Goal: Transaction & Acquisition: Purchase product/service

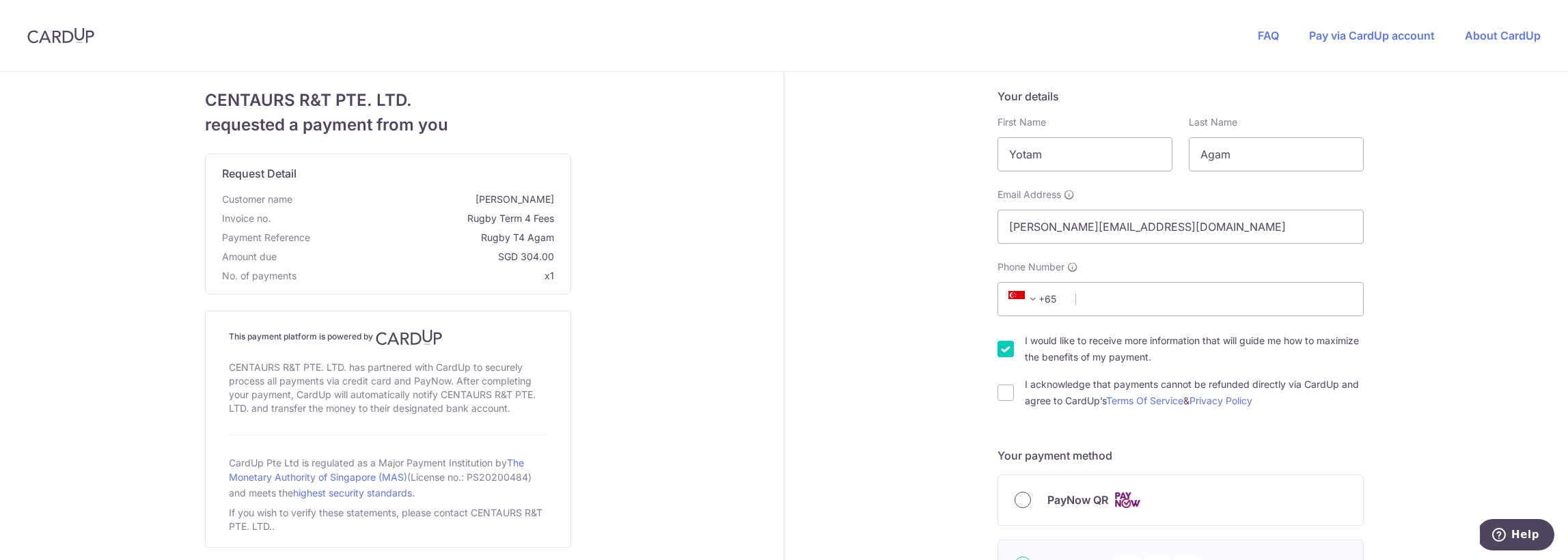
click at [1024, 501] on input "PayNow QR" at bounding box center [1022, 500] width 16 height 16
radio input "true"
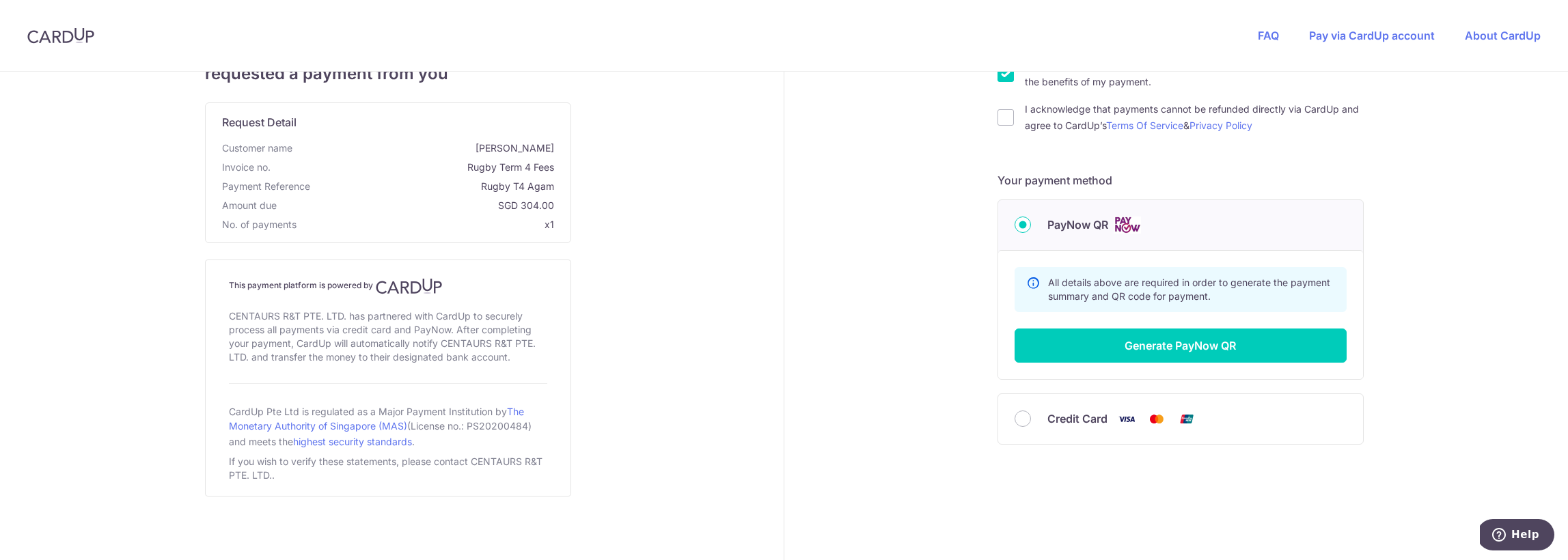
scroll to position [276, 0]
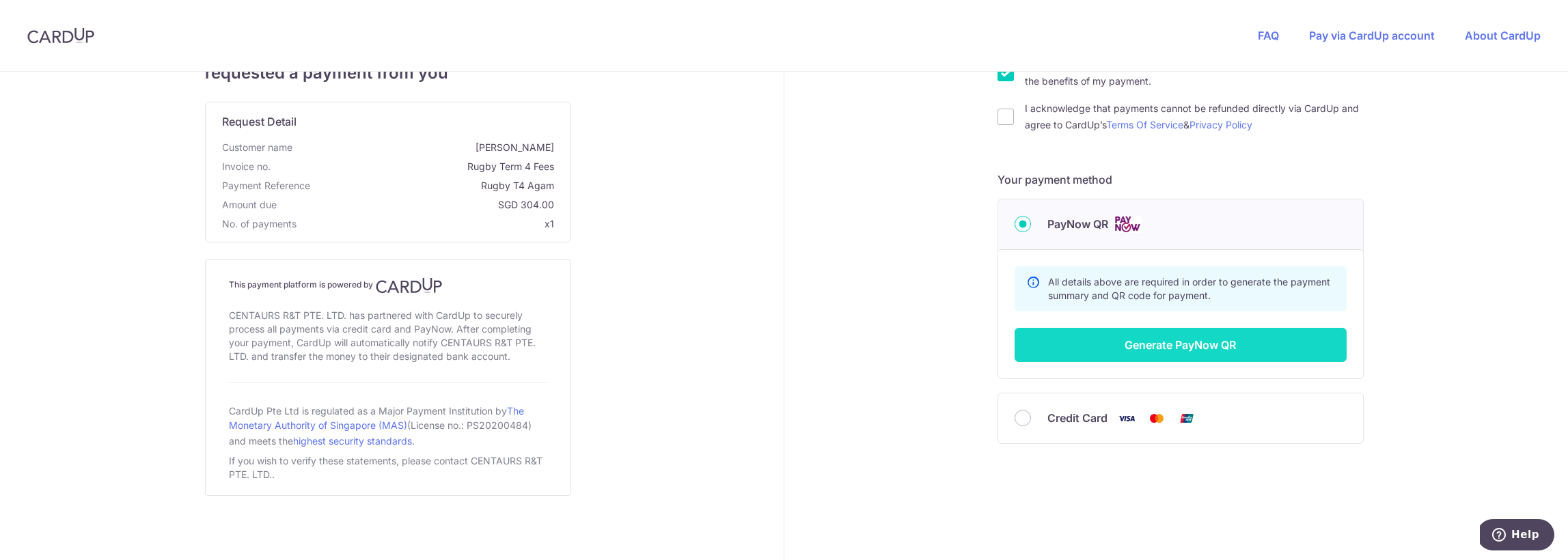
click at [1196, 341] on button "Generate PayNow QR" at bounding box center [1180, 345] width 332 height 34
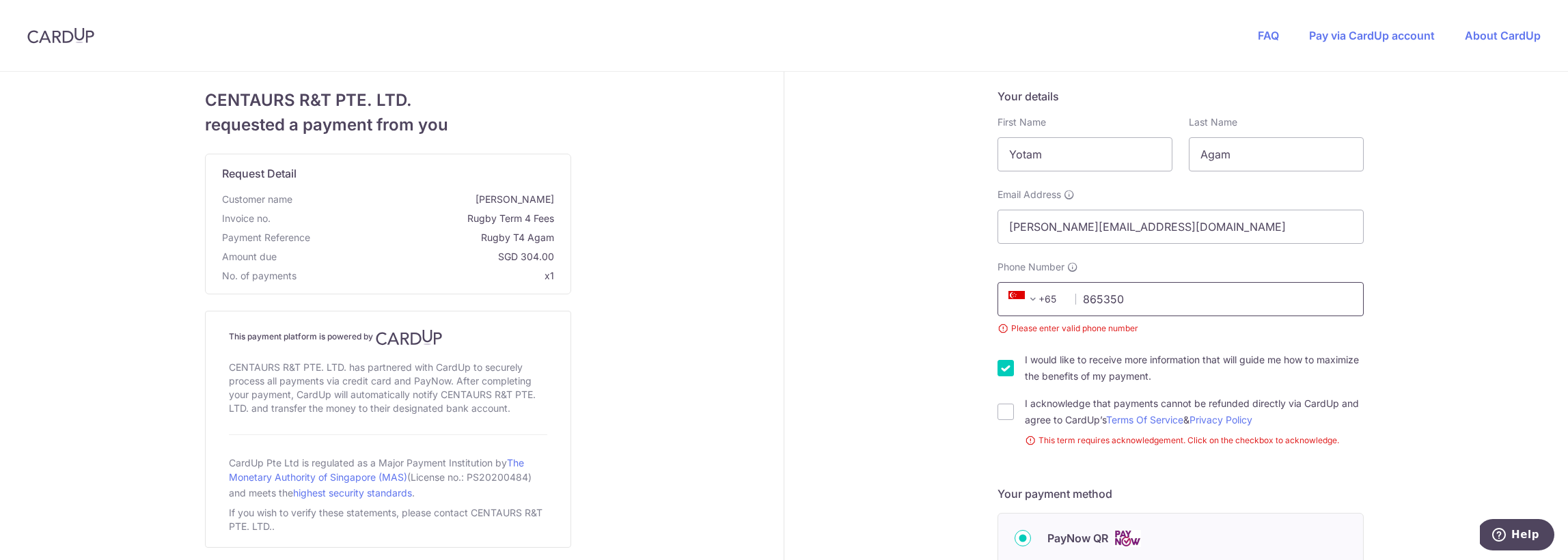
type input "86535028"
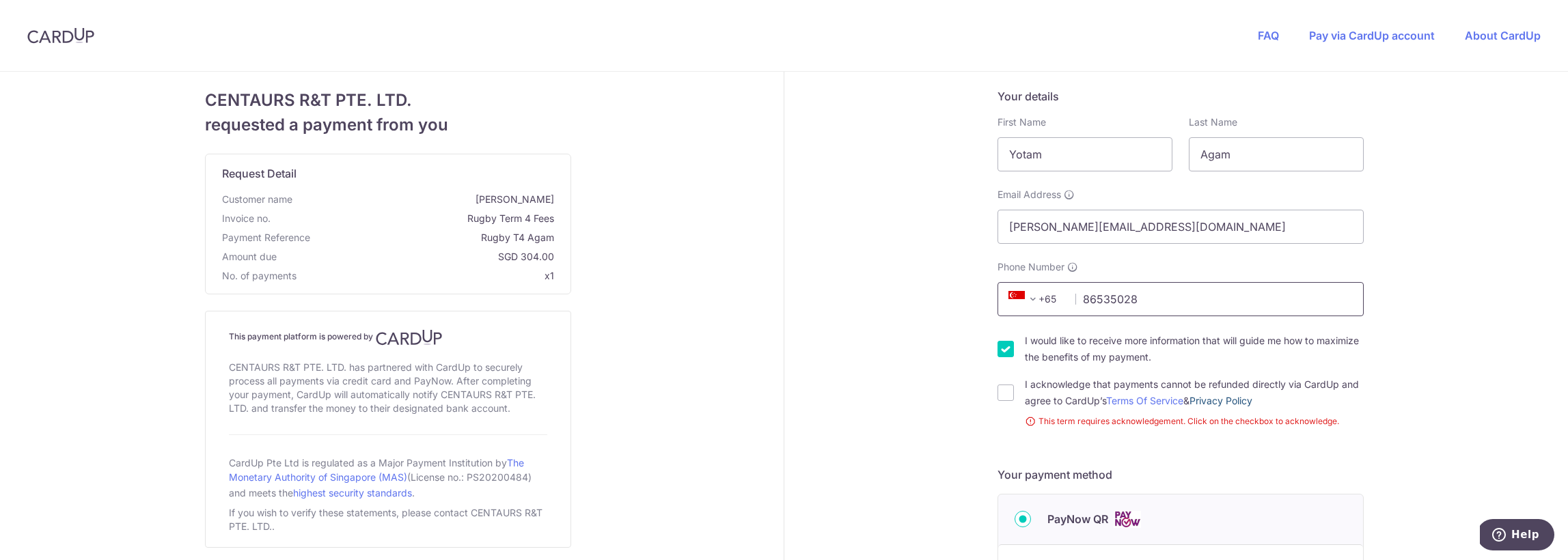
scroll to position [18, 0]
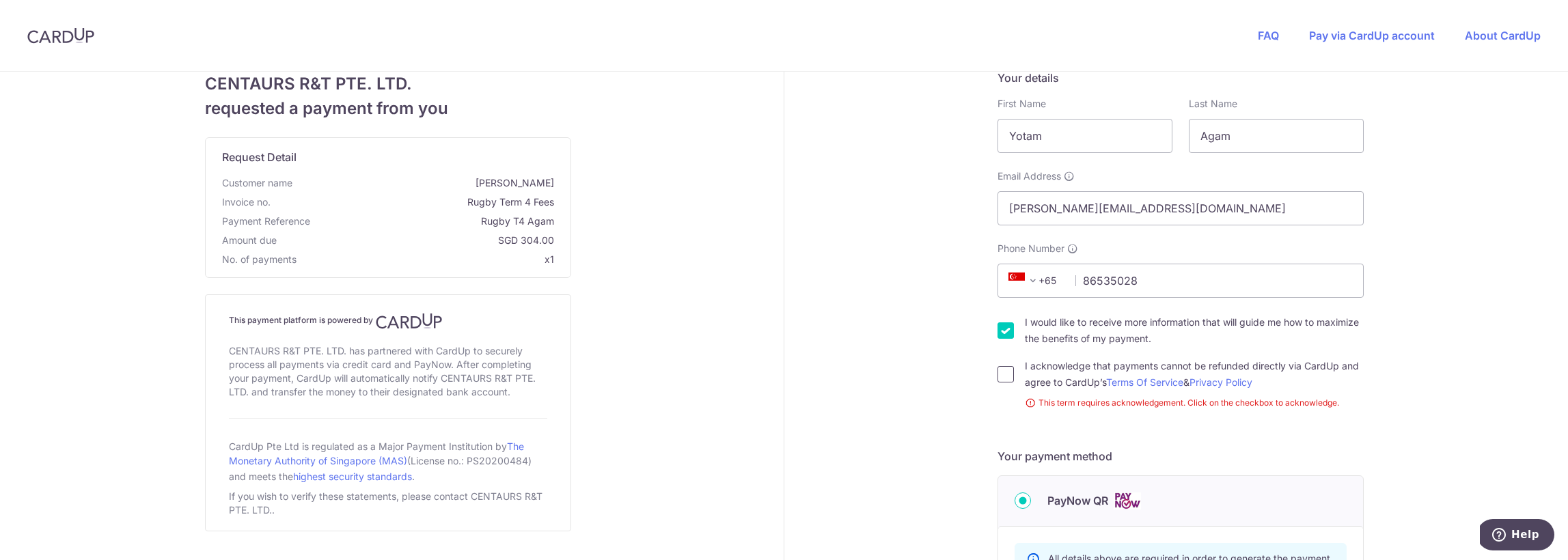
click at [1006, 375] on input "I acknowledge that payments cannot be refunded directly via CardUp and agree to…" at bounding box center [1005, 374] width 16 height 16
checkbox input "true"
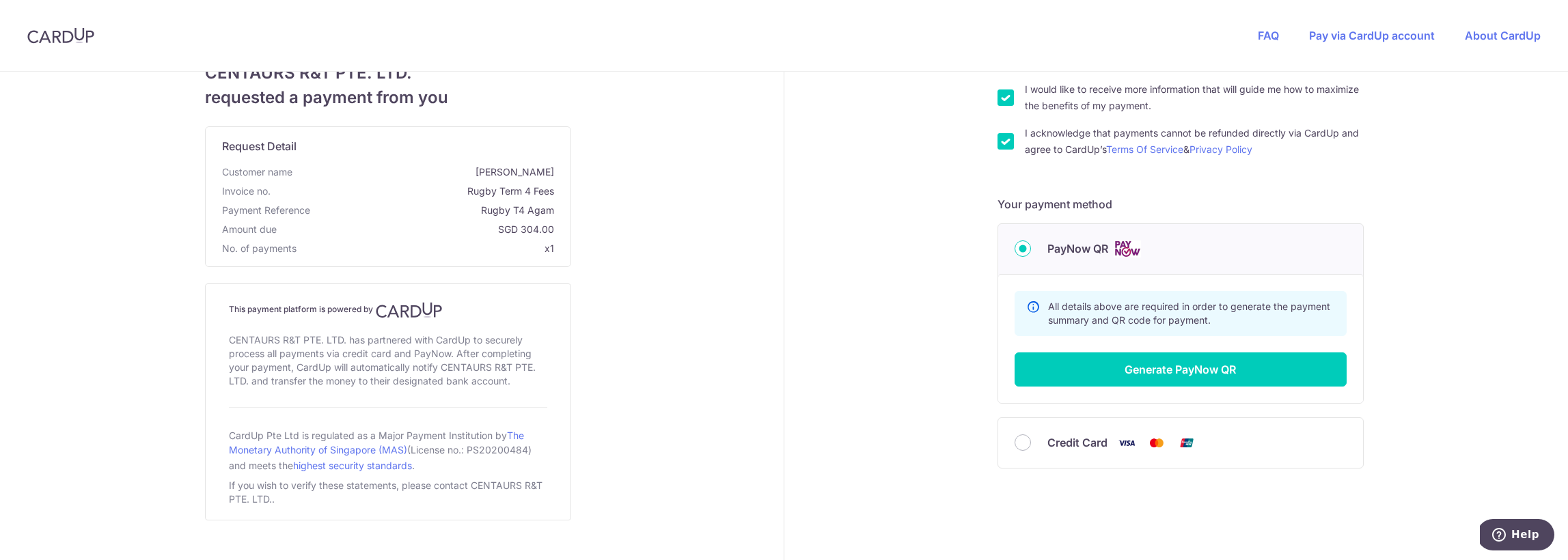
scroll to position [276, 0]
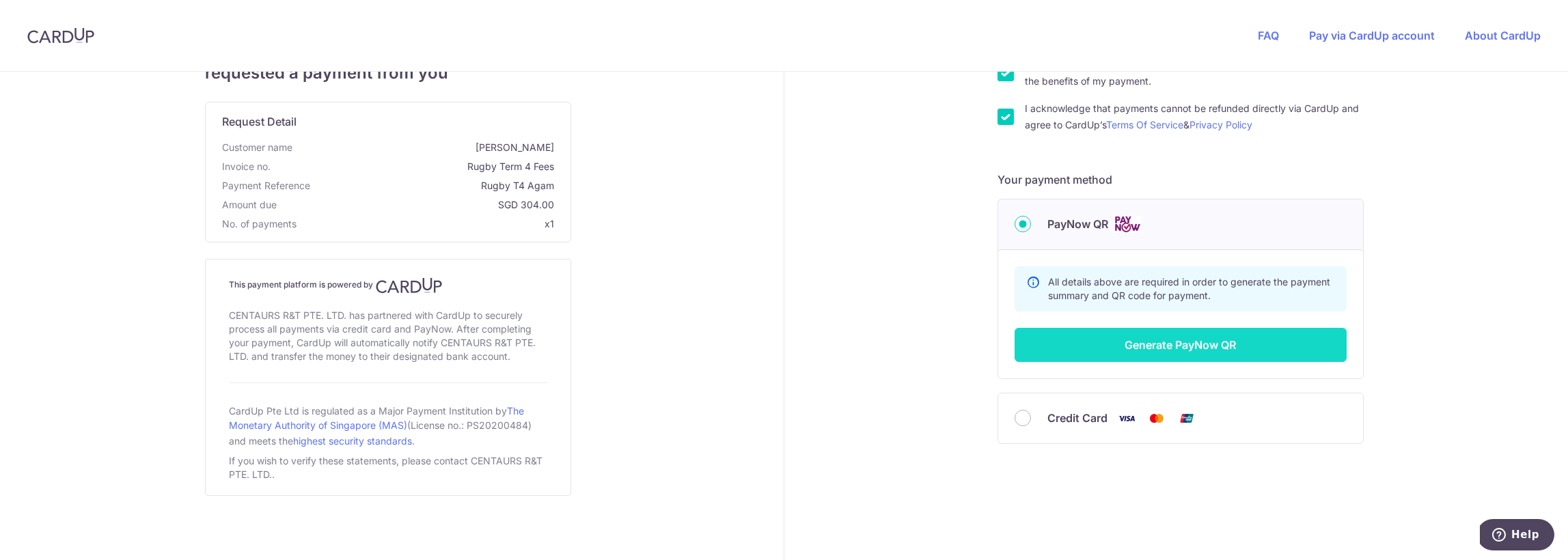
click at [1167, 348] on button "Generate PayNow QR" at bounding box center [1180, 345] width 332 height 34
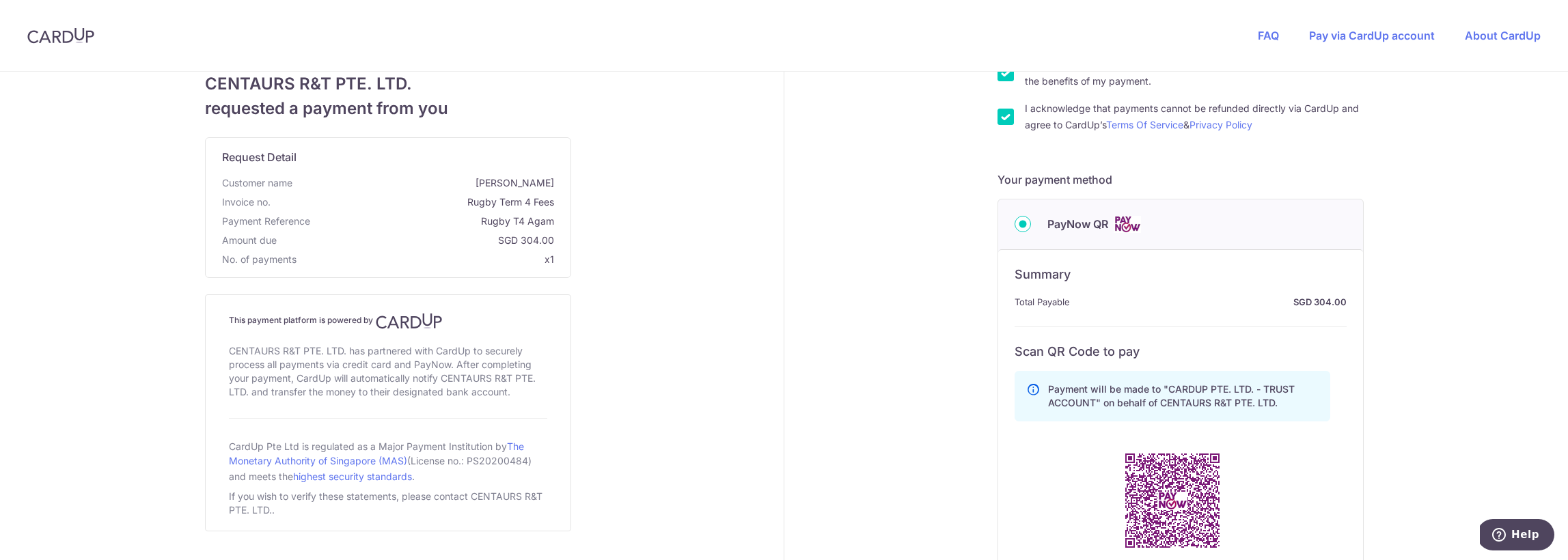
scroll to position [353, 0]
